Goal: Information Seeking & Learning: Compare options

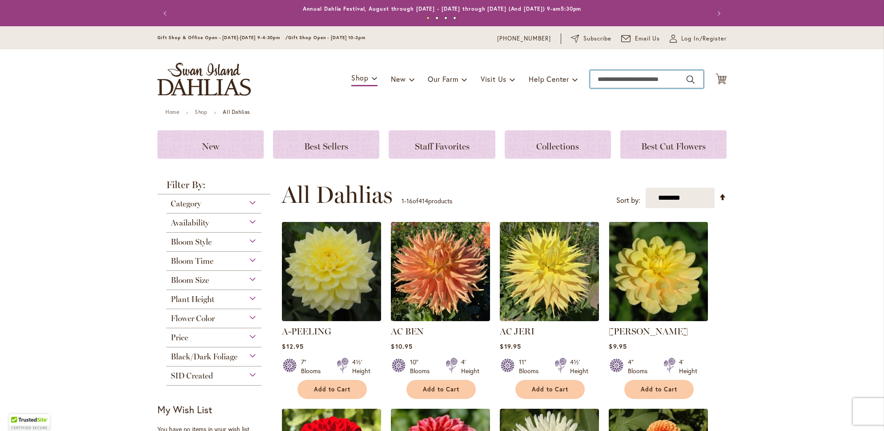
click at [657, 81] on input "Search" at bounding box center [646, 79] width 113 height 18
type input "****"
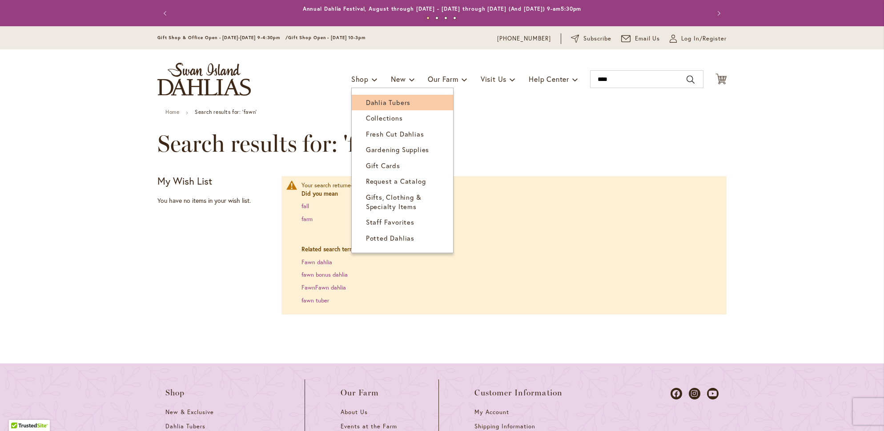
click at [372, 99] on span "Dahlia Tubers" at bounding box center [388, 102] width 44 height 9
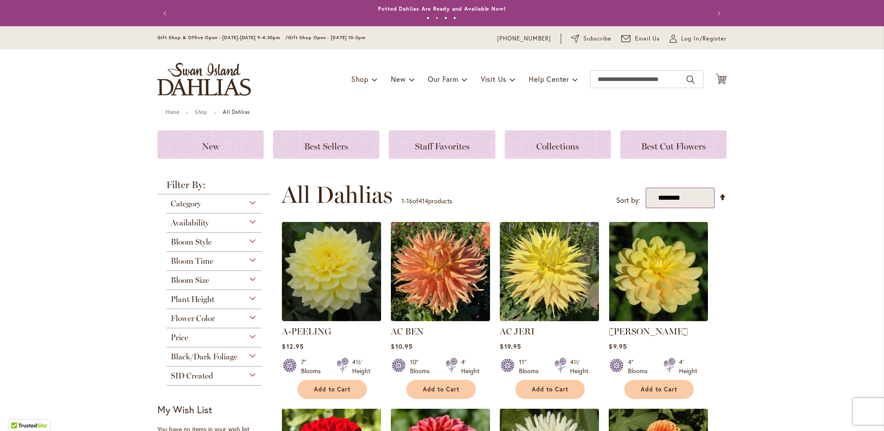
click at [687, 198] on select "**********" at bounding box center [680, 198] width 69 height 21
click at [204, 204] on div "Category" at bounding box center [213, 201] width 95 height 14
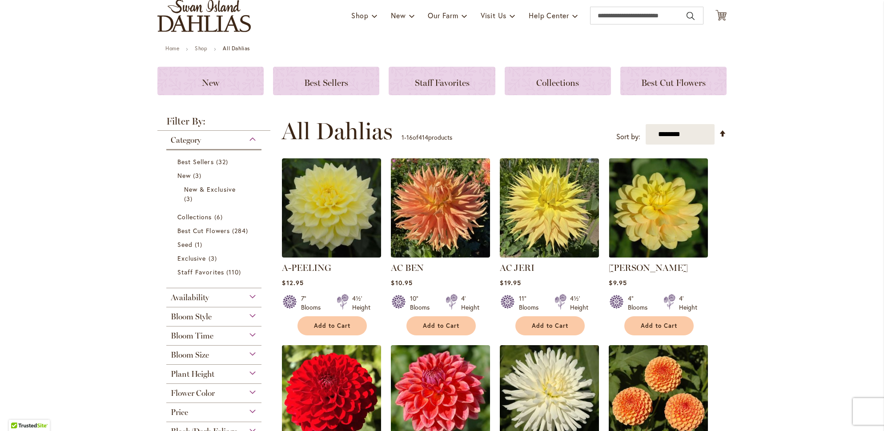
scroll to position [89, 0]
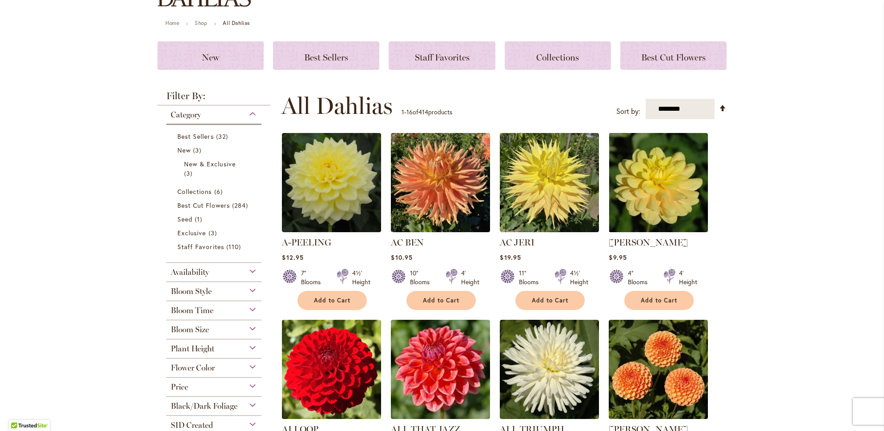
click at [183, 290] on span "Bloom Style" at bounding box center [191, 291] width 41 height 10
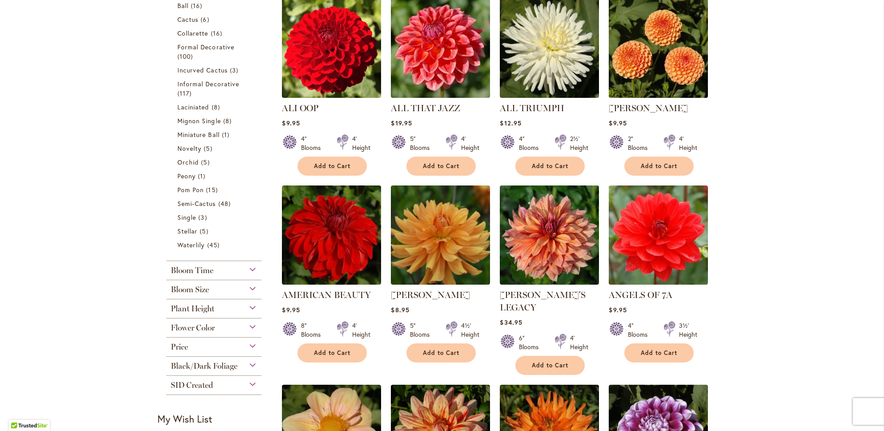
scroll to position [415, 0]
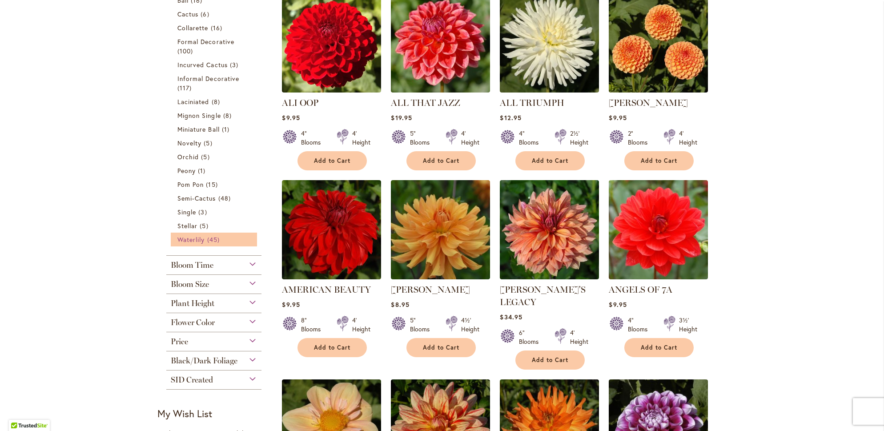
click at [182, 238] on span "Waterlily" at bounding box center [190, 239] width 27 height 8
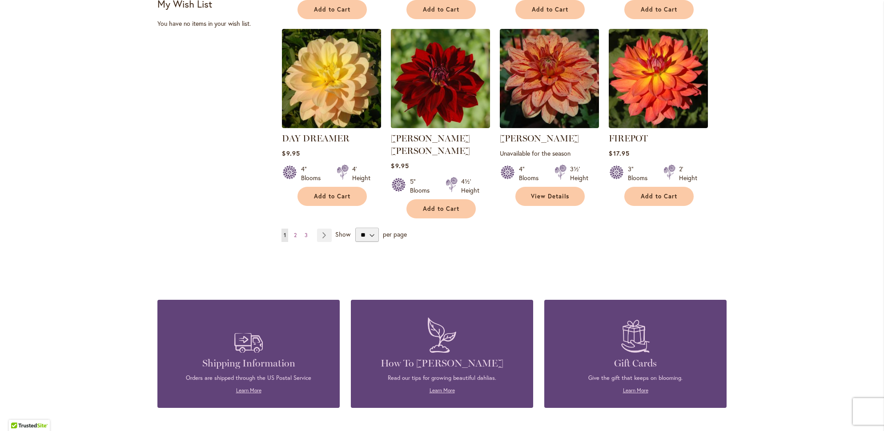
scroll to position [756, 0]
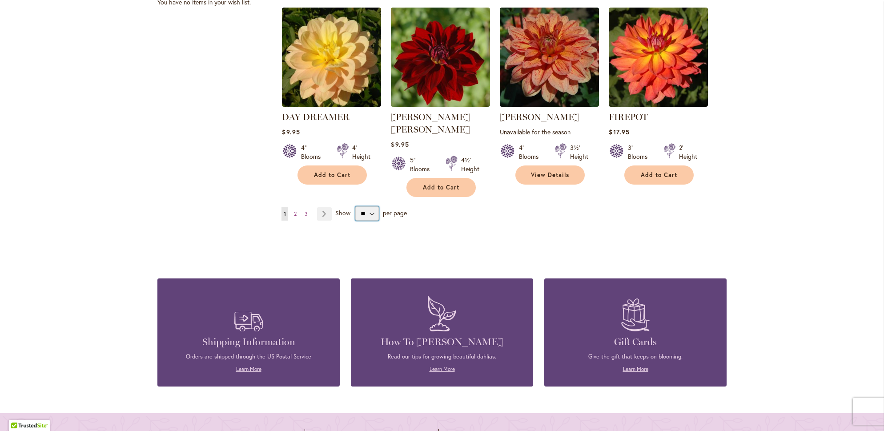
click at [371, 206] on select "** ** ** **" at bounding box center [367, 213] width 24 height 14
select select "**"
click at [355, 206] on select "** ** ** **" at bounding box center [367, 213] width 24 height 14
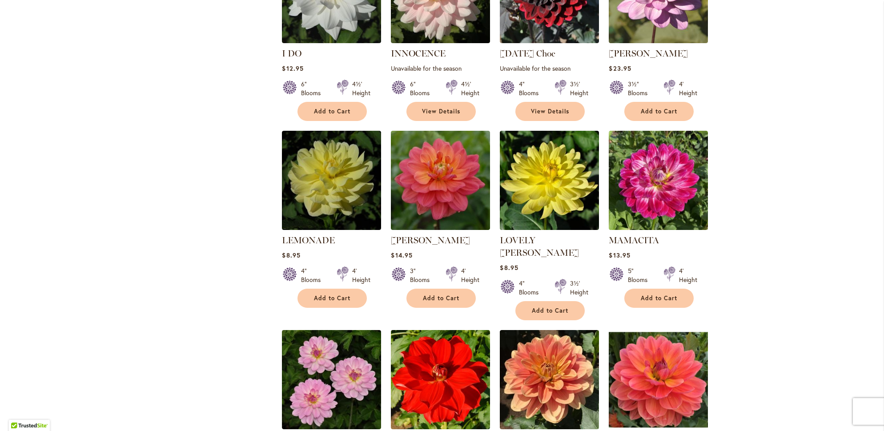
scroll to position [1378, 0]
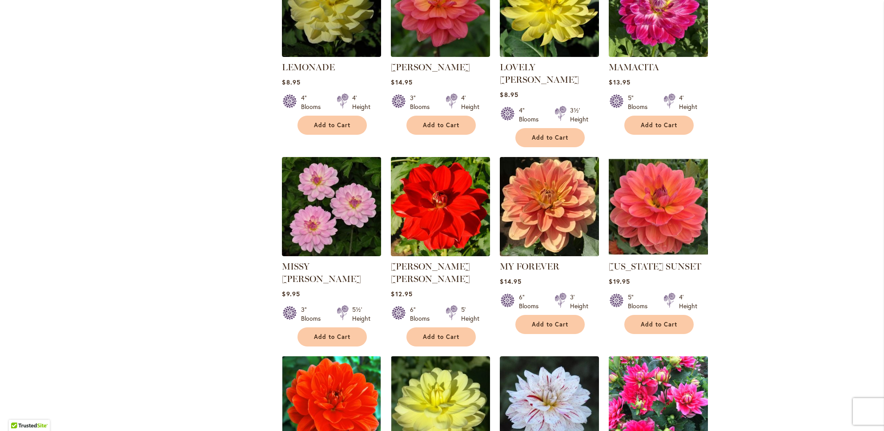
click at [530, 209] on img at bounding box center [550, 206] width 104 height 104
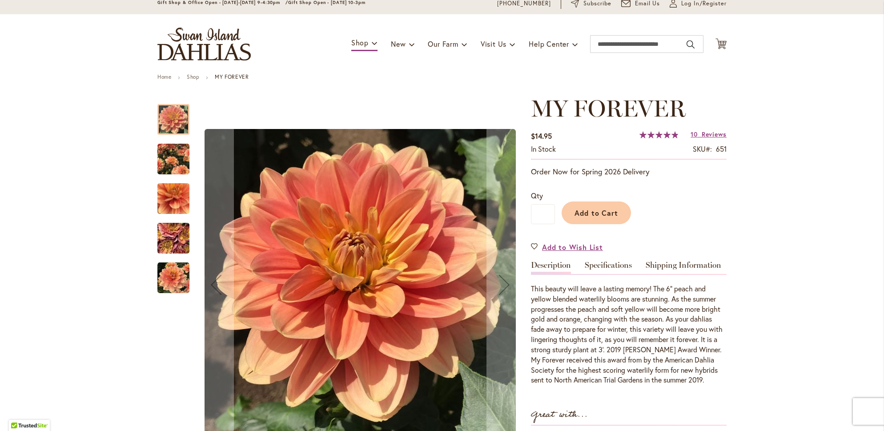
scroll to position [44, 0]
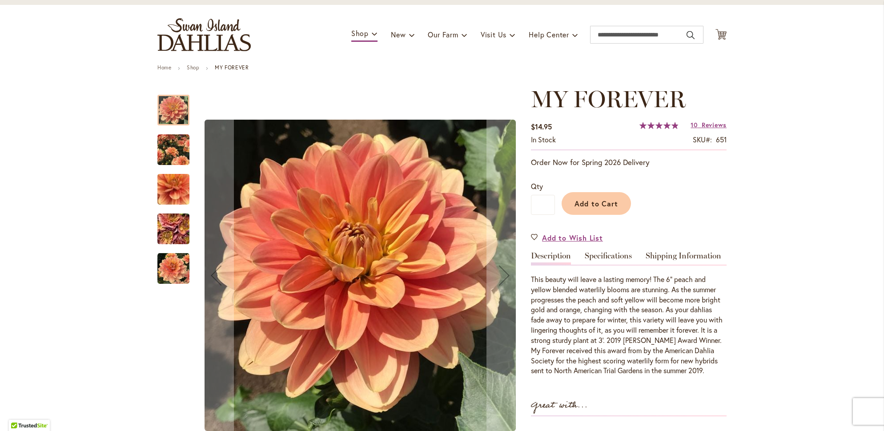
click at [169, 220] on img "MY FOREVER" at bounding box center [173, 229] width 64 height 48
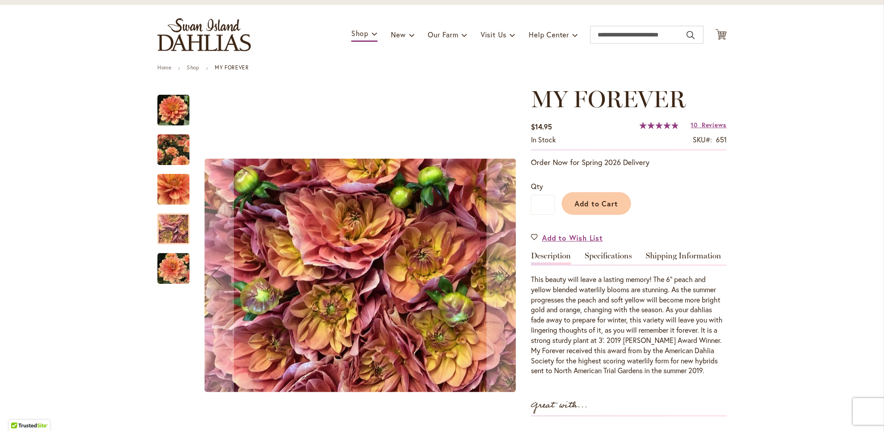
click at [170, 265] on img "MY FOREVER" at bounding box center [173, 269] width 32 height 32
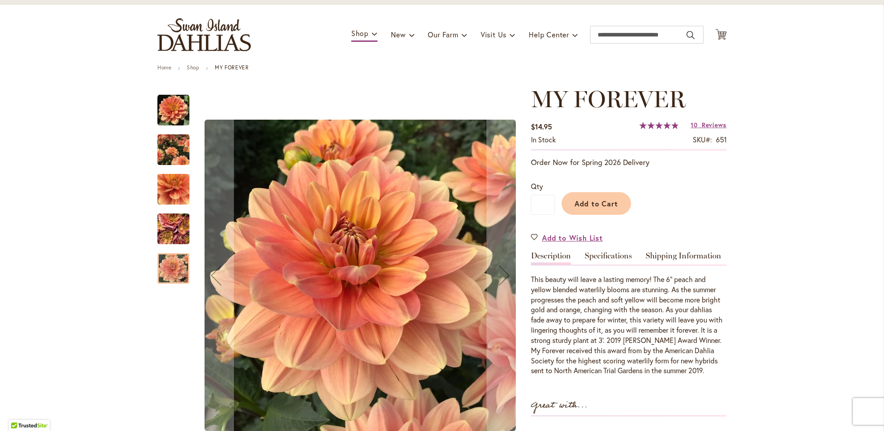
click at [157, 164] on img "MY FOREVER" at bounding box center [173, 150] width 32 height 40
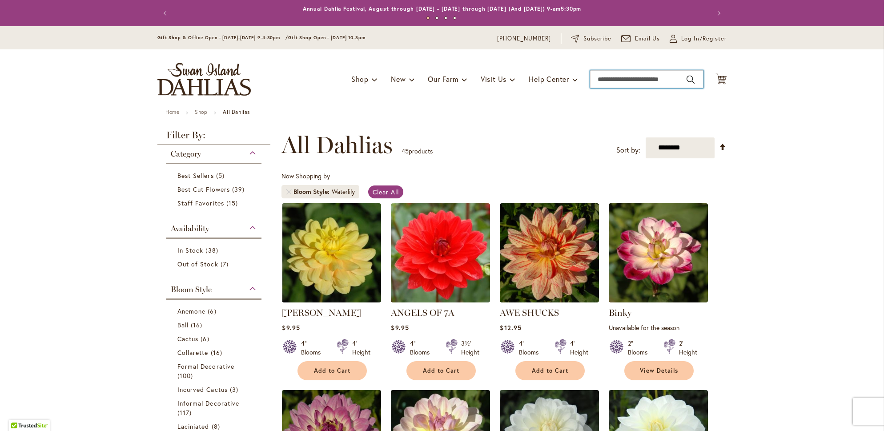
click at [612, 77] on input "Search" at bounding box center [646, 79] width 113 height 18
type input "**********"
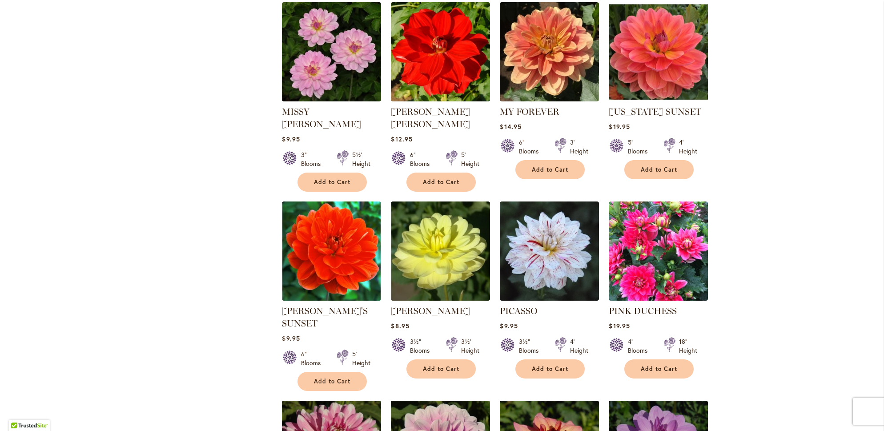
scroll to position [1467, 0]
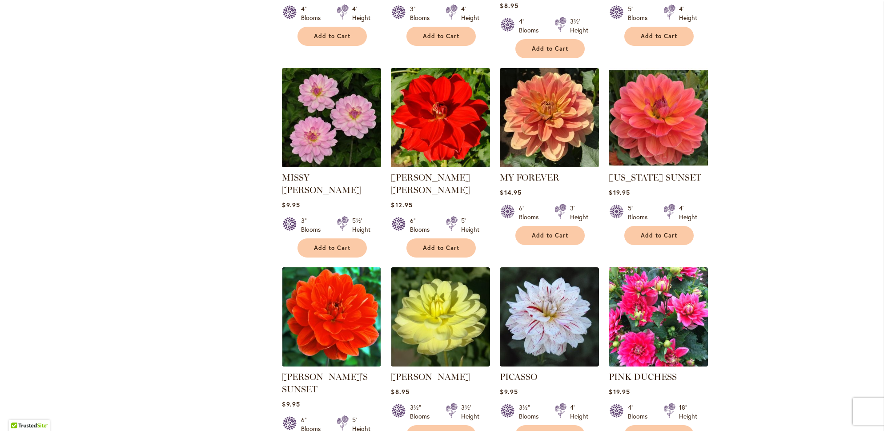
click at [664, 296] on img at bounding box center [659, 317] width 104 height 104
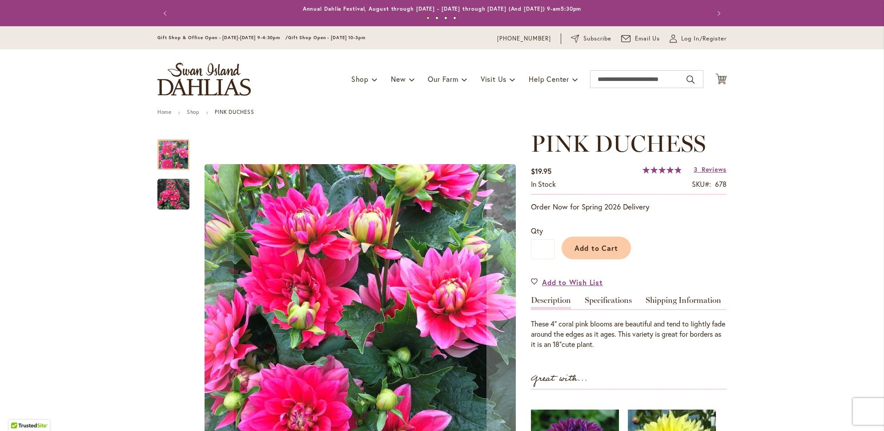
click at [164, 202] on img "PINK DUCHESS" at bounding box center [173, 194] width 32 height 32
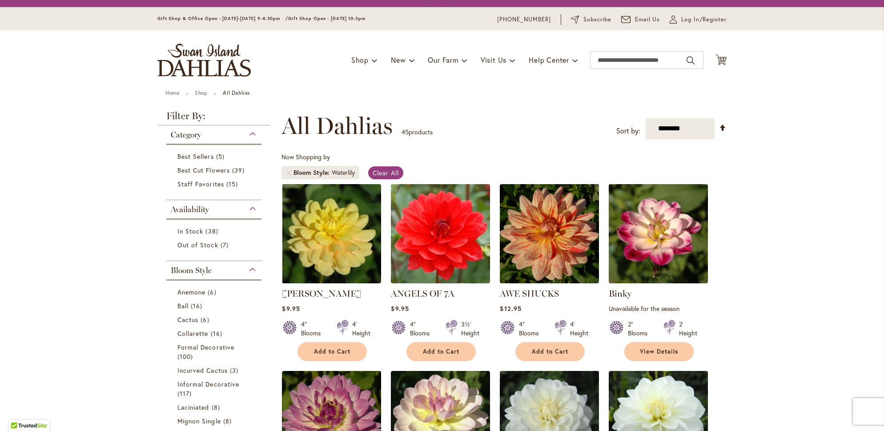
scroll to position [178, 0]
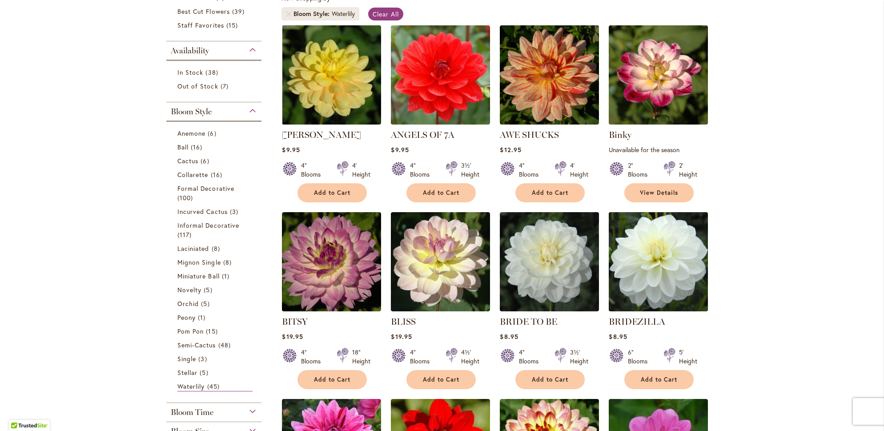
click at [634, 258] on img at bounding box center [659, 261] width 104 height 104
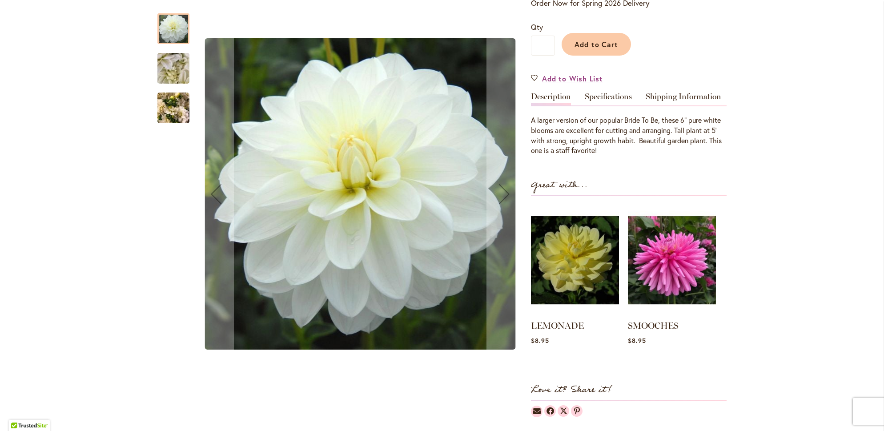
scroll to position [222, 0]
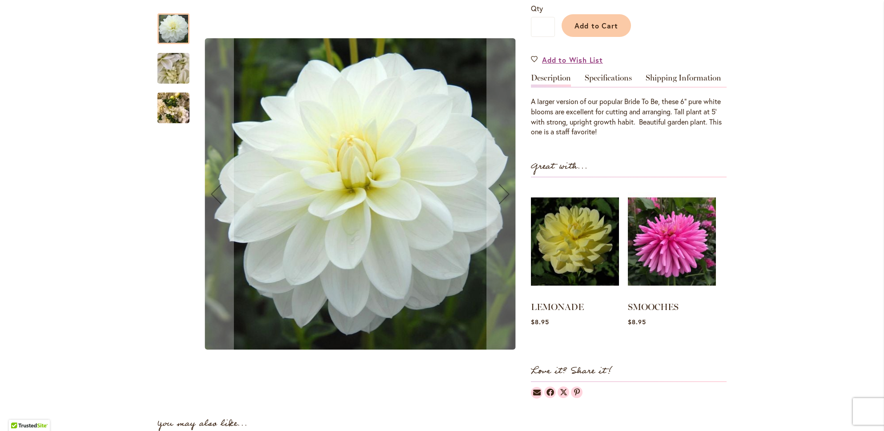
click at [165, 73] on img "BRIDEZILLA" at bounding box center [173, 68] width 64 height 48
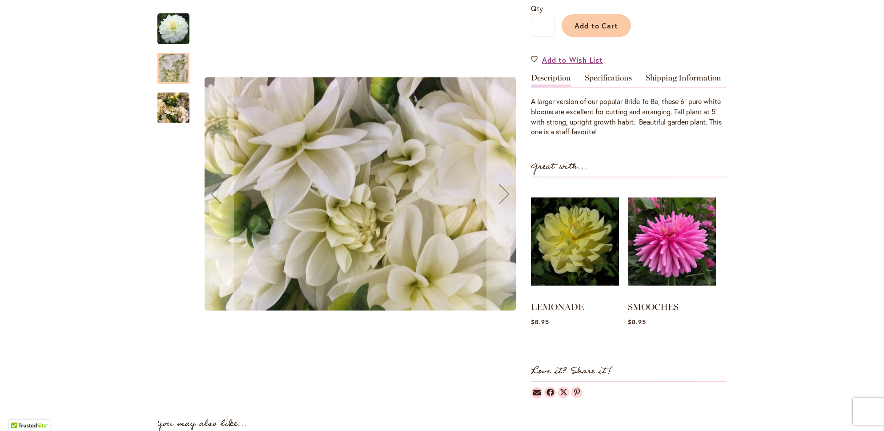
click at [174, 111] on img "BRIDEZILLA" at bounding box center [173, 108] width 32 height 43
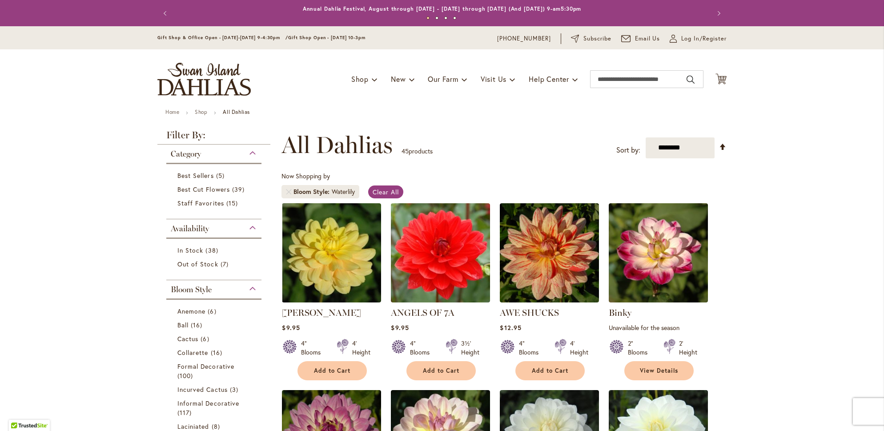
scroll to position [178, 0]
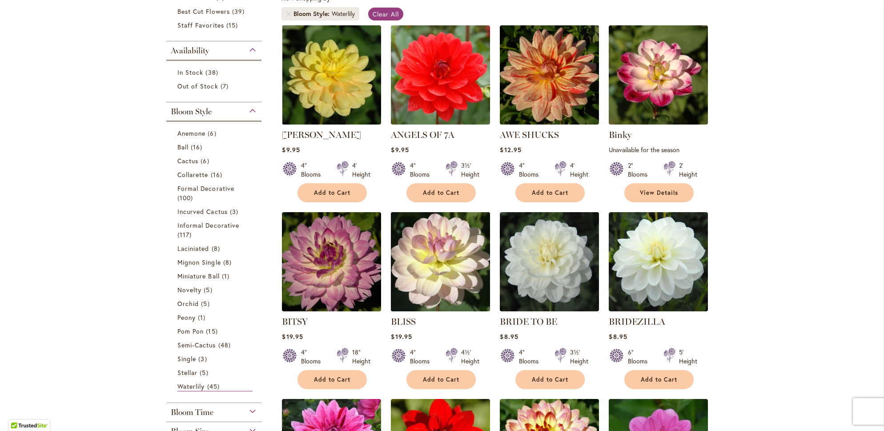
click at [412, 265] on img at bounding box center [441, 261] width 104 height 104
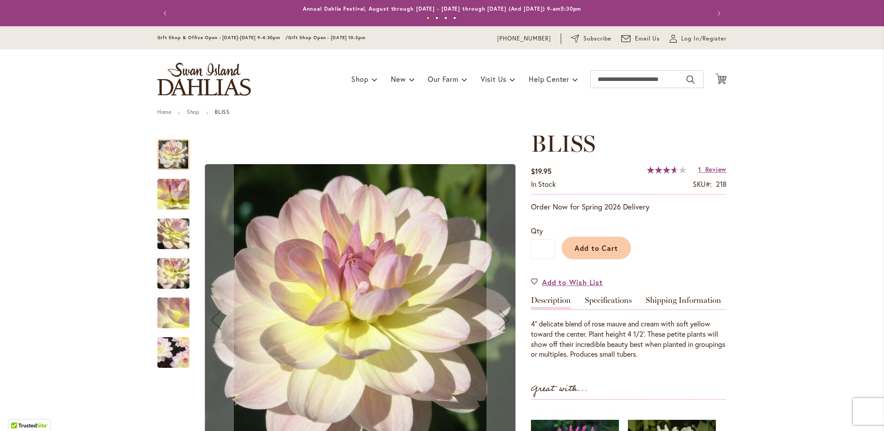
click at [168, 153] on div at bounding box center [173, 154] width 32 height 31
click at [169, 194] on img "BLISS" at bounding box center [173, 194] width 64 height 48
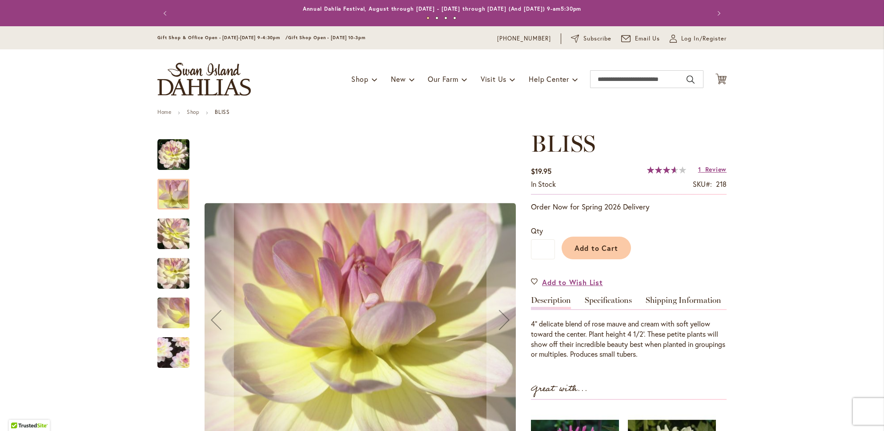
click at [180, 236] on img "BLISS" at bounding box center [173, 234] width 64 height 48
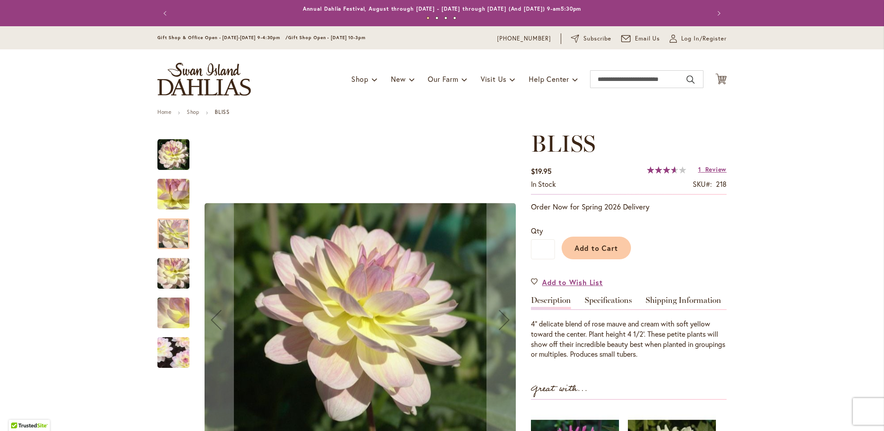
click at [179, 263] on img "BLISS" at bounding box center [173, 273] width 64 height 48
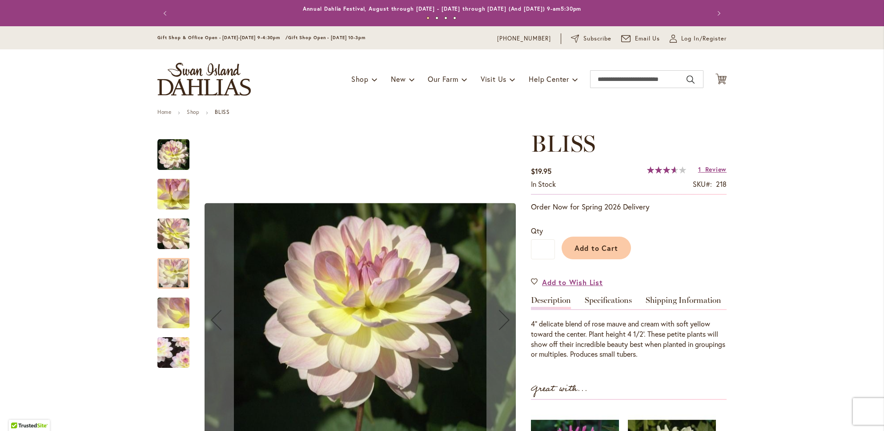
click at [167, 307] on img "BLISS" at bounding box center [173, 313] width 64 height 48
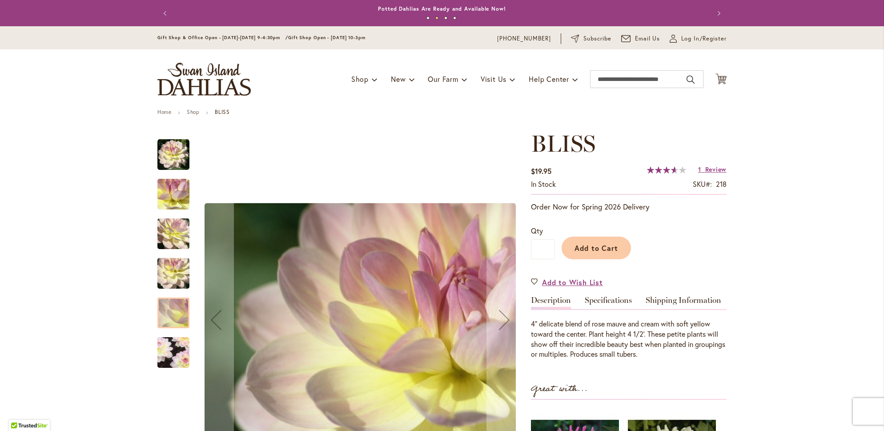
click at [161, 329] on div "BLISS" at bounding box center [173, 348] width 32 height 40
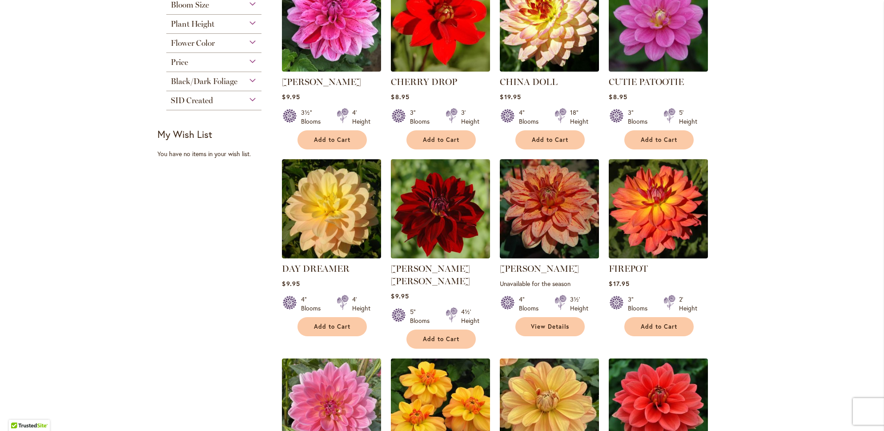
scroll to position [667, 0]
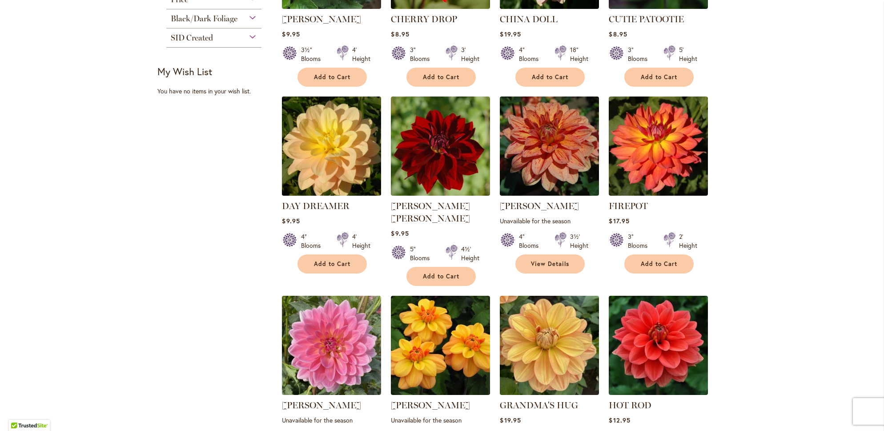
click at [335, 138] on img at bounding box center [332, 146] width 104 height 104
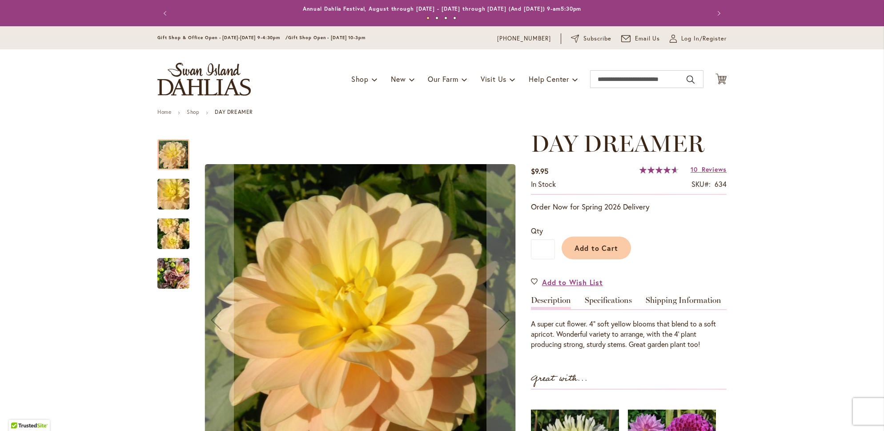
click at [161, 241] on img "DAY DREAMER" at bounding box center [173, 234] width 64 height 43
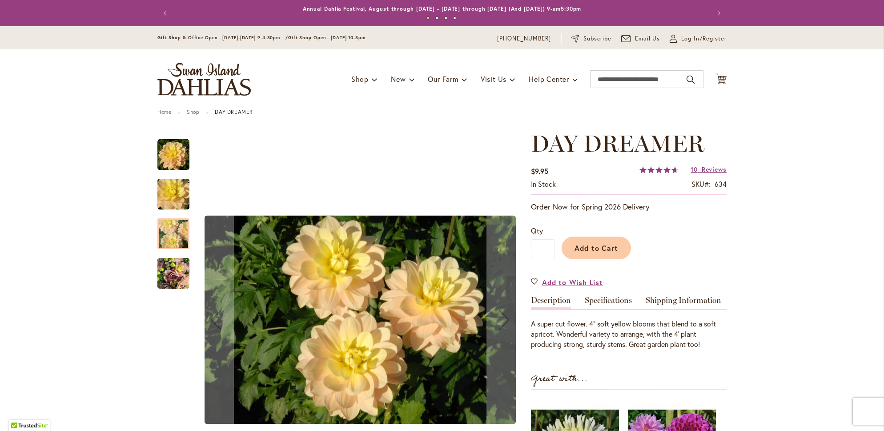
click at [172, 273] on img "DAY DREAMER" at bounding box center [173, 273] width 32 height 43
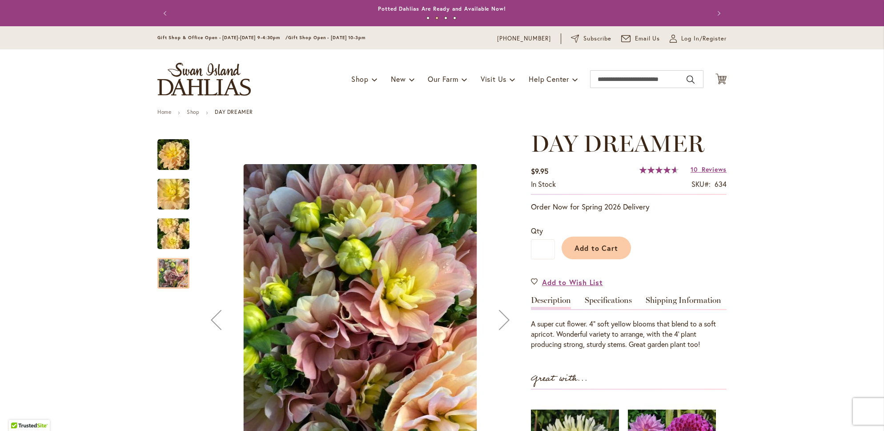
click at [167, 197] on img "DAY DREAMER" at bounding box center [173, 194] width 64 height 43
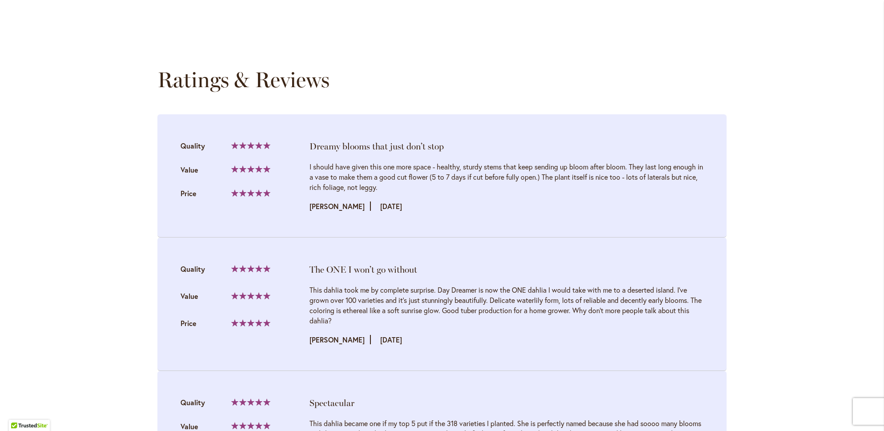
scroll to position [934, 0]
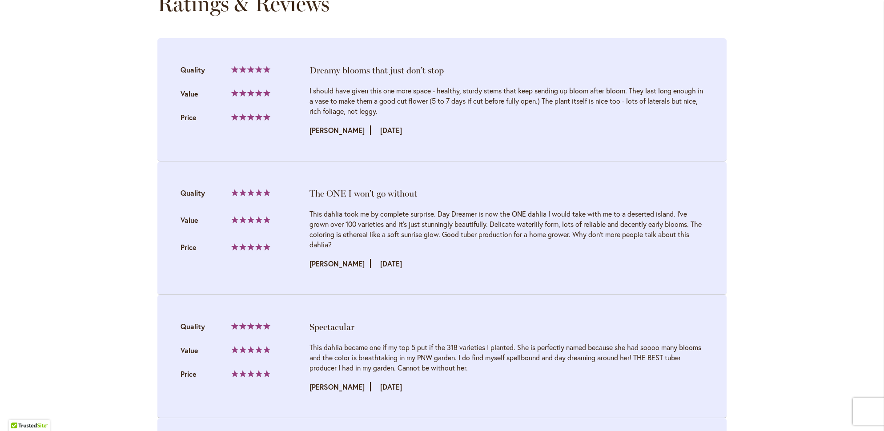
click at [129, 232] on div "Skip to Content Gift Shop & Office Open - [DATE]-[DATE] 9-4:30pm / Gift Shop Op…" at bounding box center [442, 394] width 884 height 2605
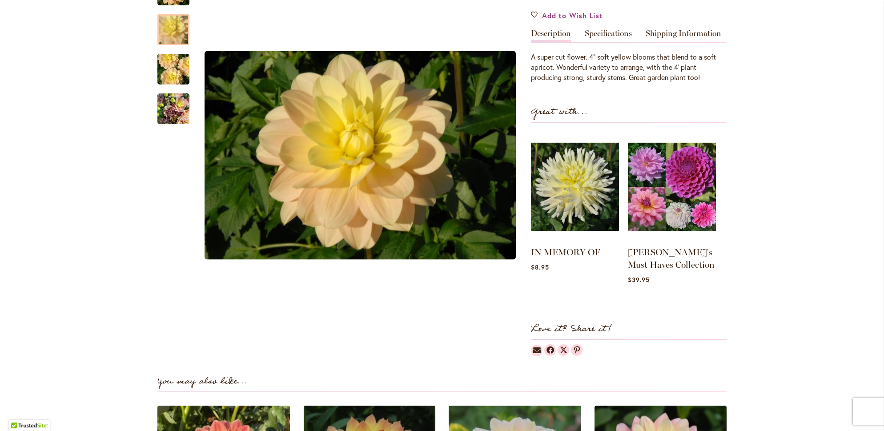
scroll to position [0, 0]
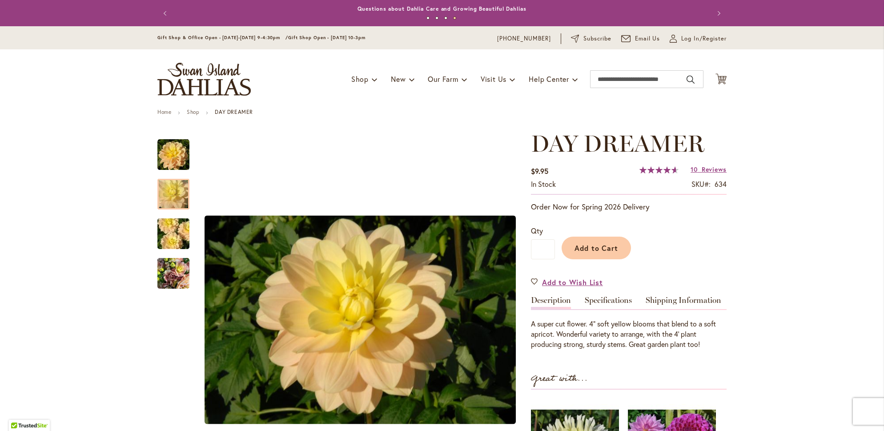
drag, startPoint x: 130, startPoint y: 307, endPoint x: 133, endPoint y: 104, distance: 202.8
